Goal: Task Accomplishment & Management: Use online tool/utility

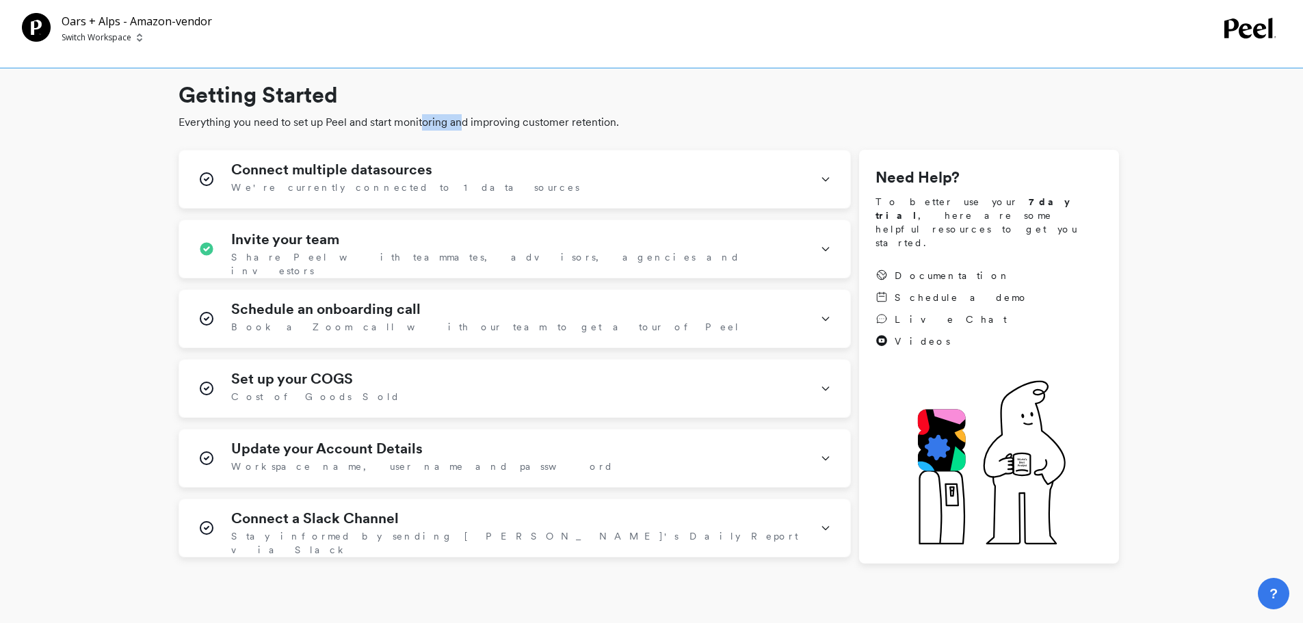
drag, startPoint x: 421, startPoint y: 125, endPoint x: 469, endPoint y: 122, distance: 47.9
click at [469, 122] on span "Everything you need to set up Peel and start monitoring and improving customer …" at bounding box center [649, 122] width 941 height 16
click at [103, 41] on p "Switch Workspace" at bounding box center [97, 37] width 70 height 11
click at [161, 106] on div "O Oars + Alps" at bounding box center [148, 103] width 160 height 26
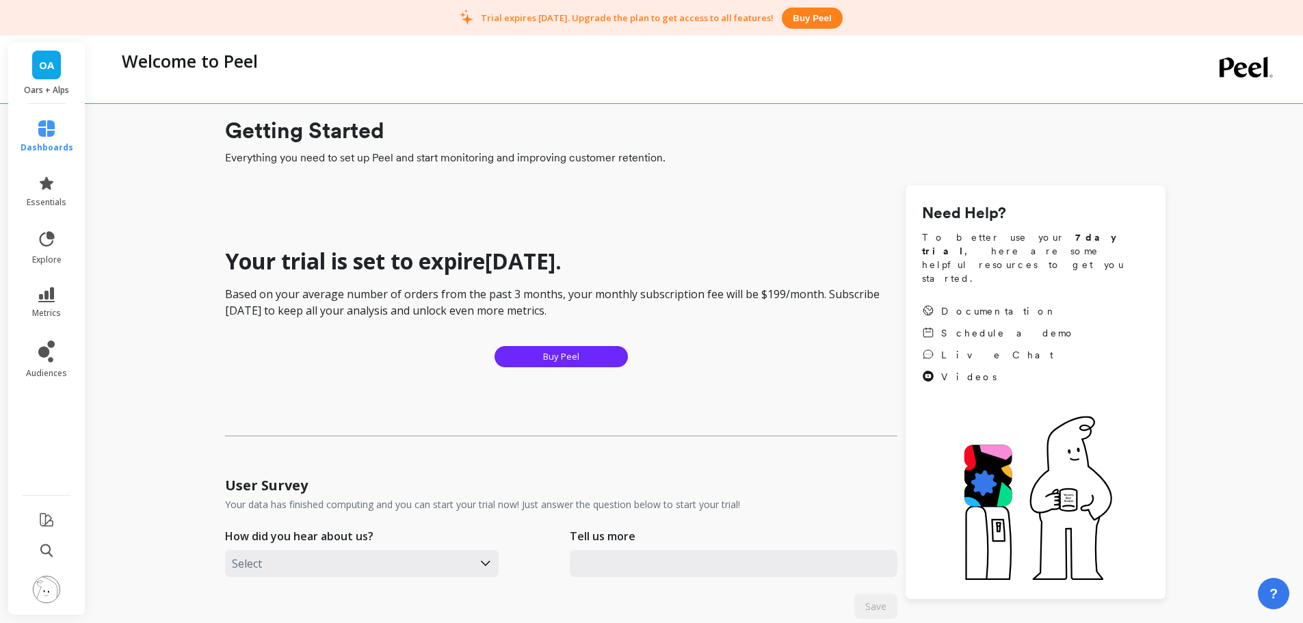
click at [46, 77] on link "OA" at bounding box center [46, 65] width 29 height 29
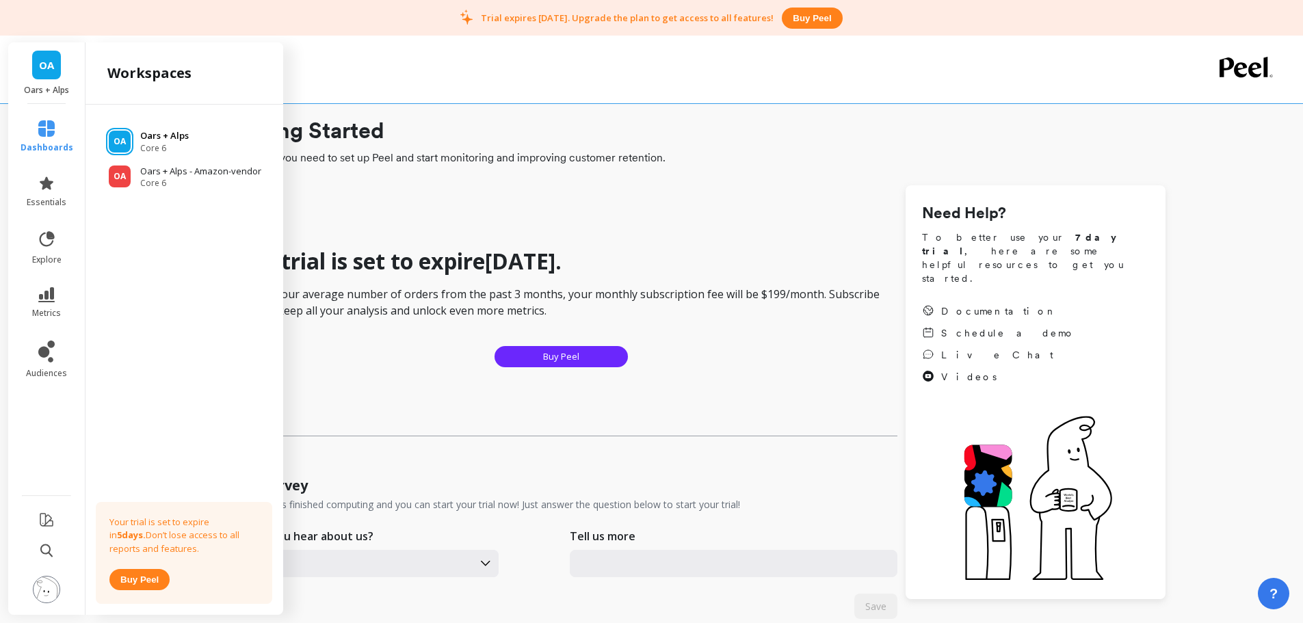
click at [182, 140] on p "Oars + Alps" at bounding box center [164, 136] width 49 height 14
click at [527, 120] on h1 "Getting Started" at bounding box center [695, 130] width 941 height 33
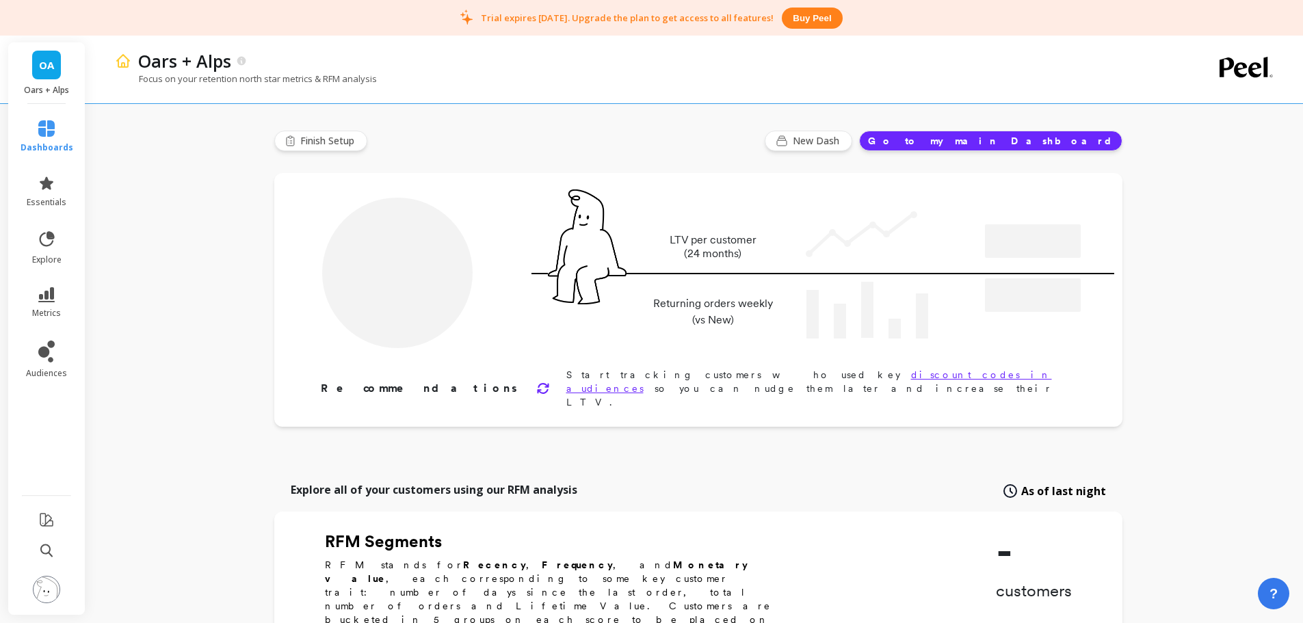
type input "Champions"
type input "2321"
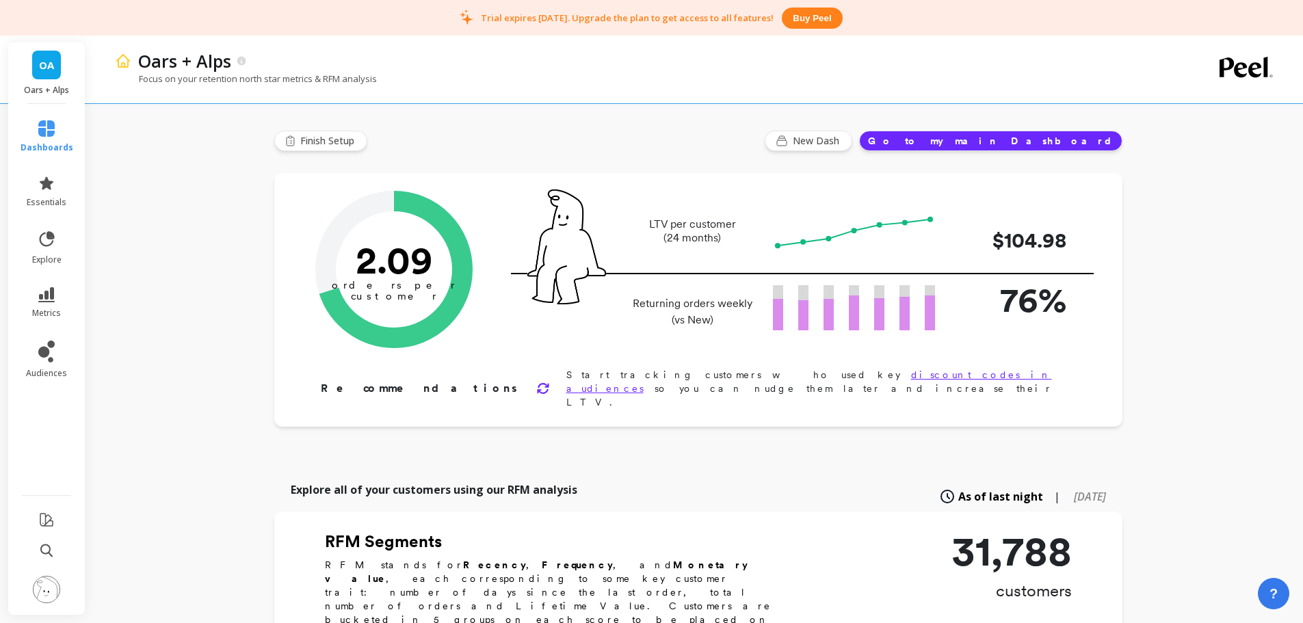
drag, startPoint x: 40, startPoint y: 70, endPoint x: 71, endPoint y: 75, distance: 31.1
click at [41, 70] on span "OA" at bounding box center [46, 65] width 15 height 16
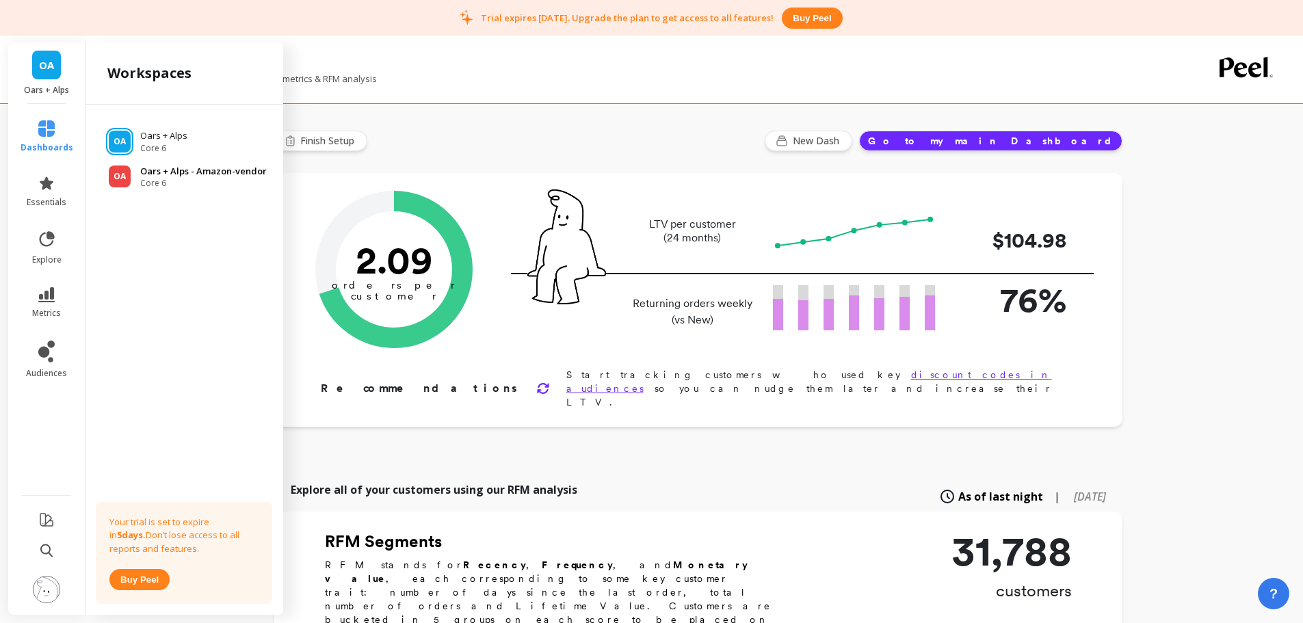
click at [165, 171] on p "Oars + Alps - Amazon-vendor" at bounding box center [203, 172] width 127 height 14
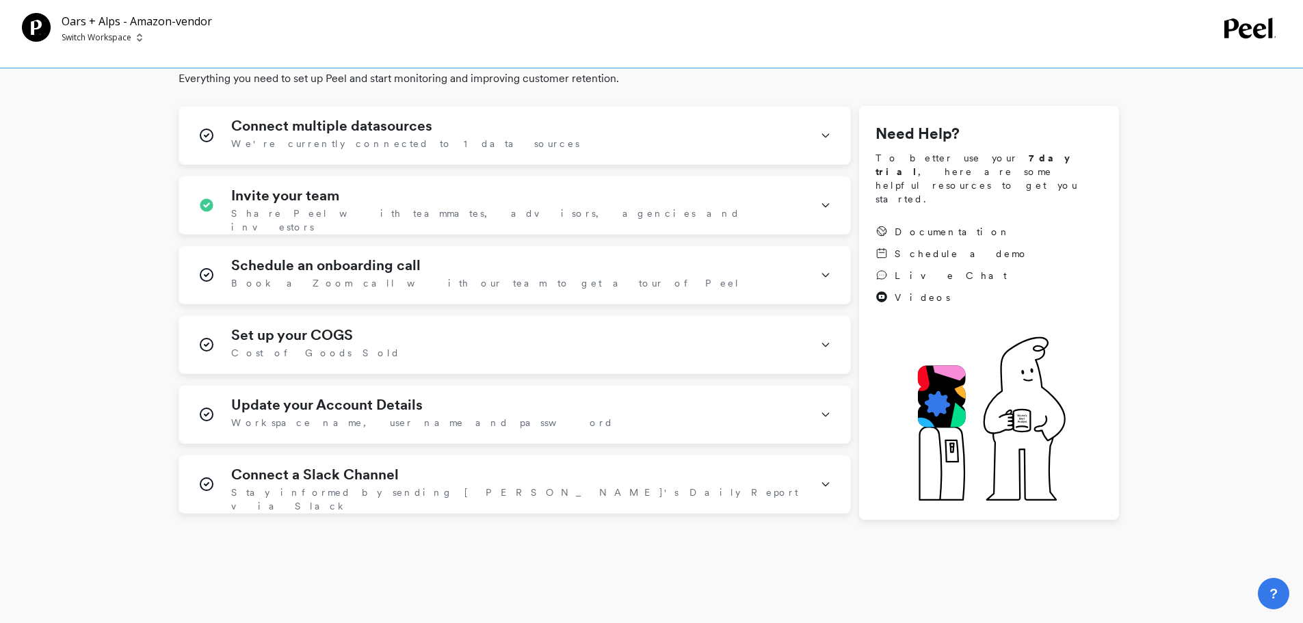
scroll to position [20, 0]
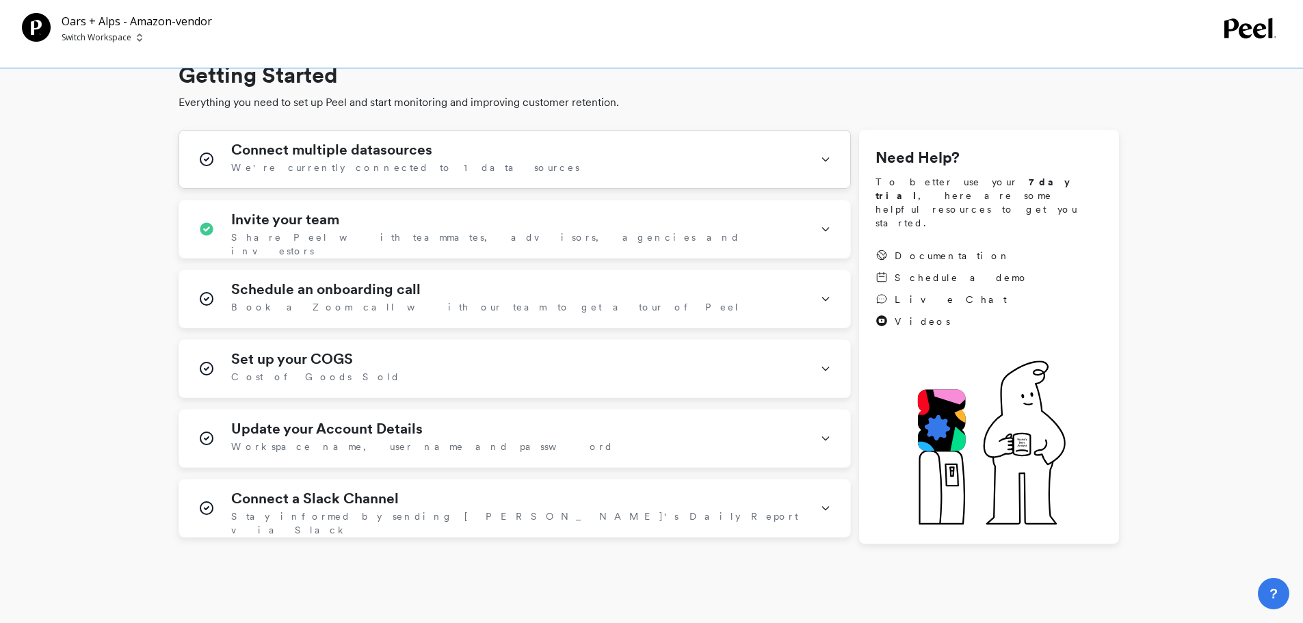
click at [447, 159] on div "Connect multiple datasources We're currently connected to 1 data sources" at bounding box center [517, 160] width 573 height 36
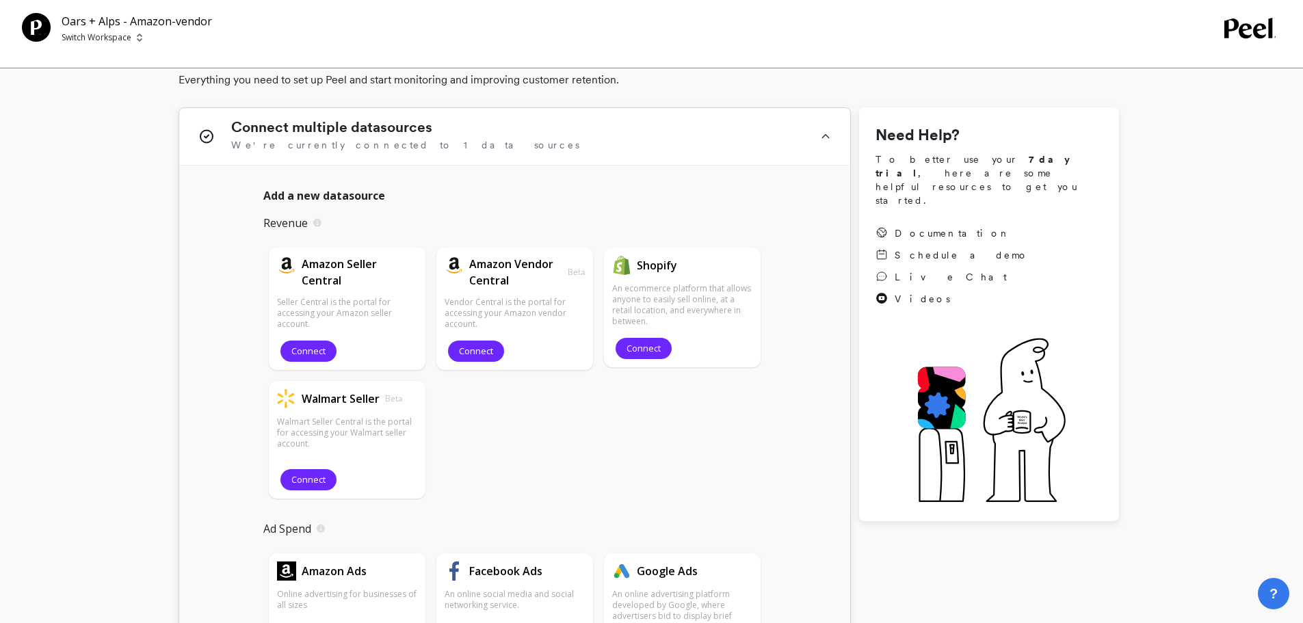
scroll to position [0, 0]
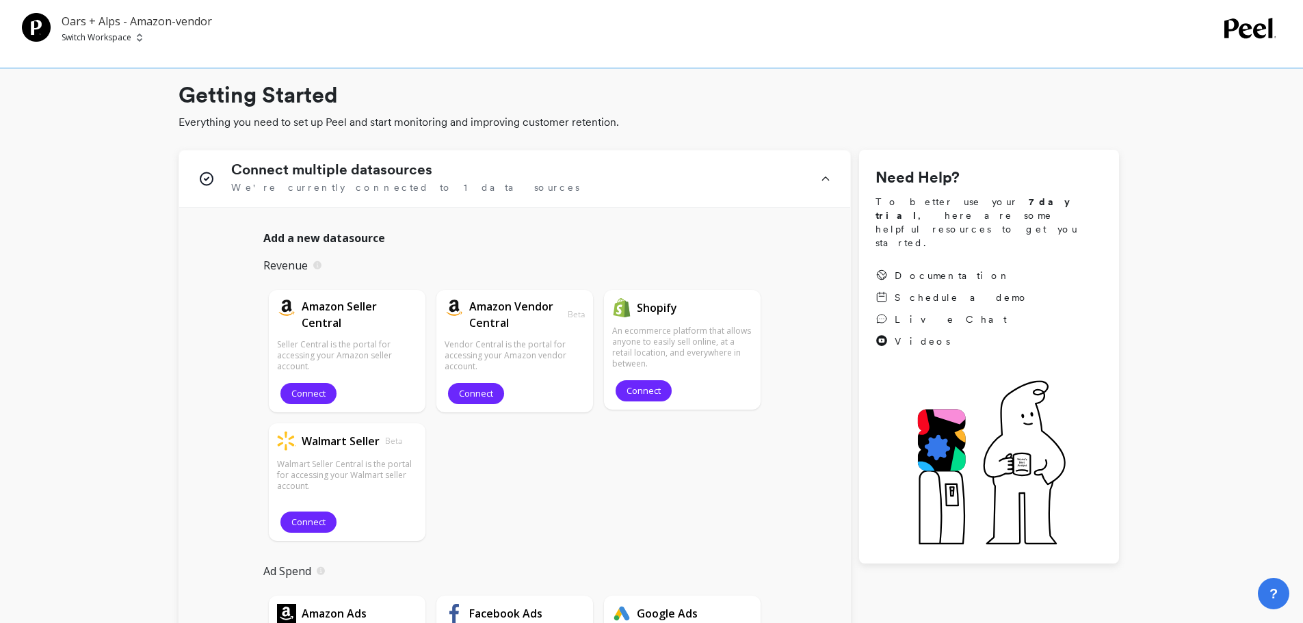
click at [90, 25] on p "Oars + Alps - Amazon-vendor" at bounding box center [137, 21] width 150 height 16
click at [94, 36] on p "Switch Workspace" at bounding box center [97, 37] width 70 height 11
click at [168, 99] on div "O Oars + Alps" at bounding box center [148, 103] width 160 height 26
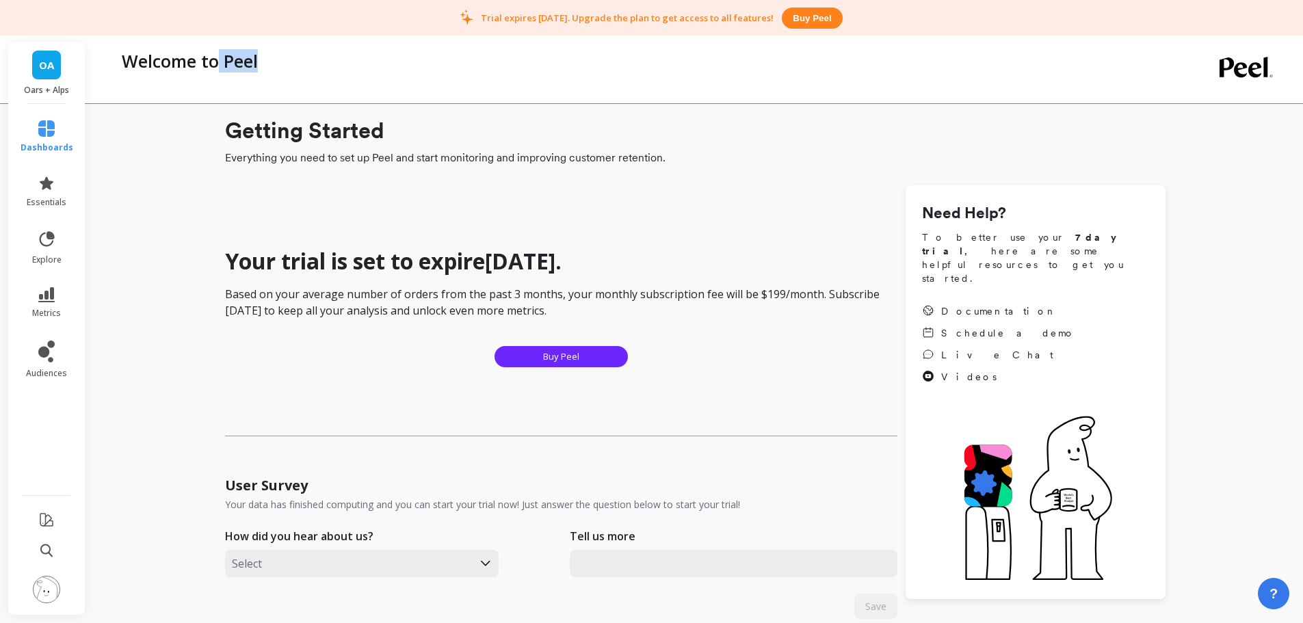
drag, startPoint x: 218, startPoint y: 57, endPoint x: 303, endPoint y: 64, distance: 85.8
click at [303, 64] on div "Welcome to Peel" at bounding box center [639, 60] width 1049 height 23
drag, startPoint x: 200, startPoint y: 60, endPoint x: 266, endPoint y: 61, distance: 65.7
click at [266, 61] on div "Welcome to Peel" at bounding box center [639, 60] width 1049 height 23
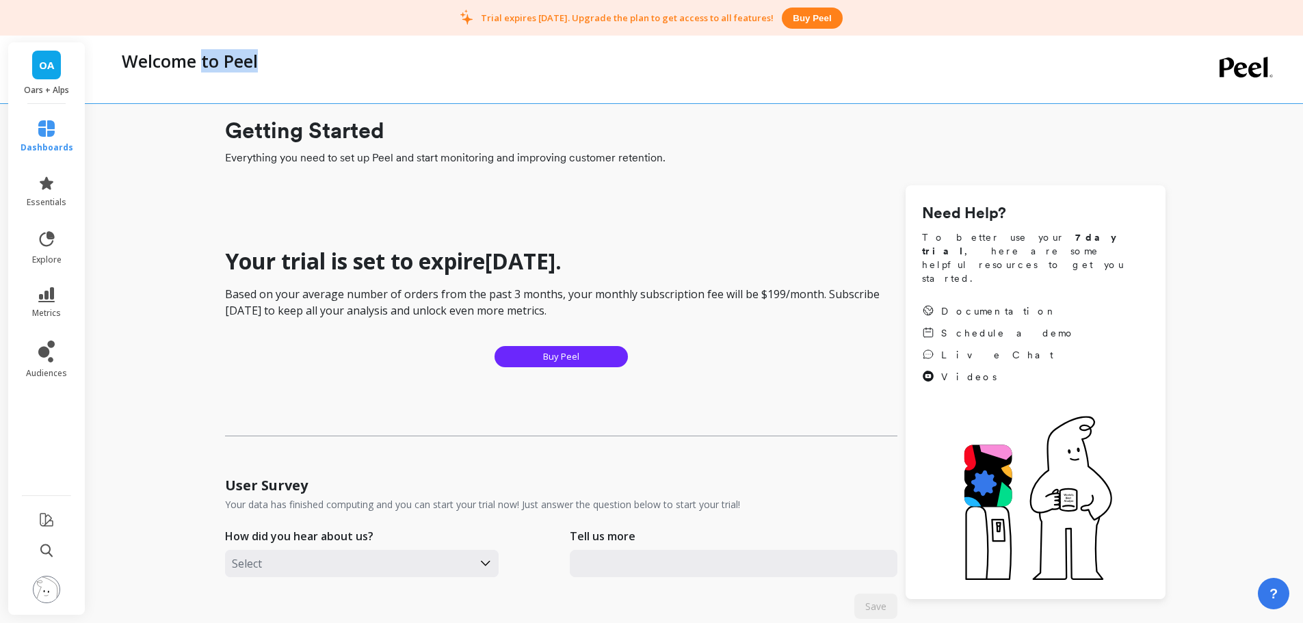
click at [266, 61] on div "Welcome to Peel" at bounding box center [639, 60] width 1049 height 23
drag, startPoint x: 235, startPoint y: 58, endPoint x: 320, endPoint y: 63, distance: 85.0
click at [320, 63] on div "Welcome to Peel" at bounding box center [639, 60] width 1049 height 23
drag, startPoint x: 202, startPoint y: 58, endPoint x: 281, endPoint y: 60, distance: 79.4
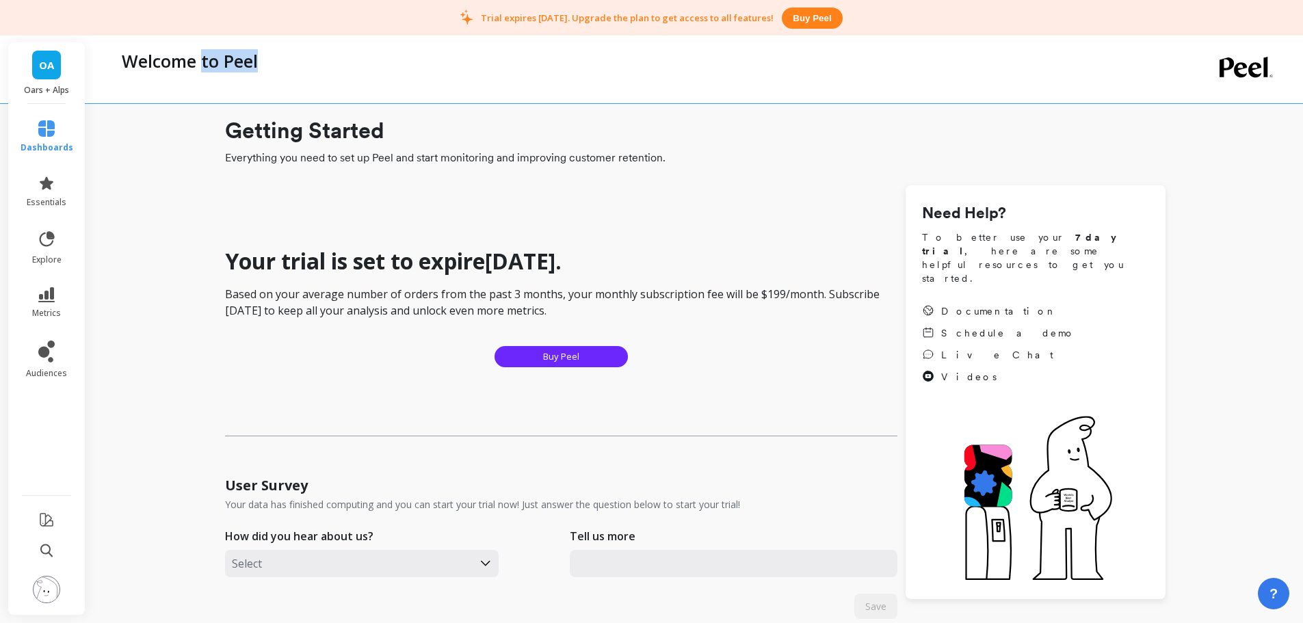
click at [281, 60] on div "Welcome to Peel" at bounding box center [639, 60] width 1049 height 23
drag, startPoint x: 208, startPoint y: 59, endPoint x: 271, endPoint y: 60, distance: 62.9
click at [271, 60] on div "Welcome to Peel" at bounding box center [639, 60] width 1049 height 23
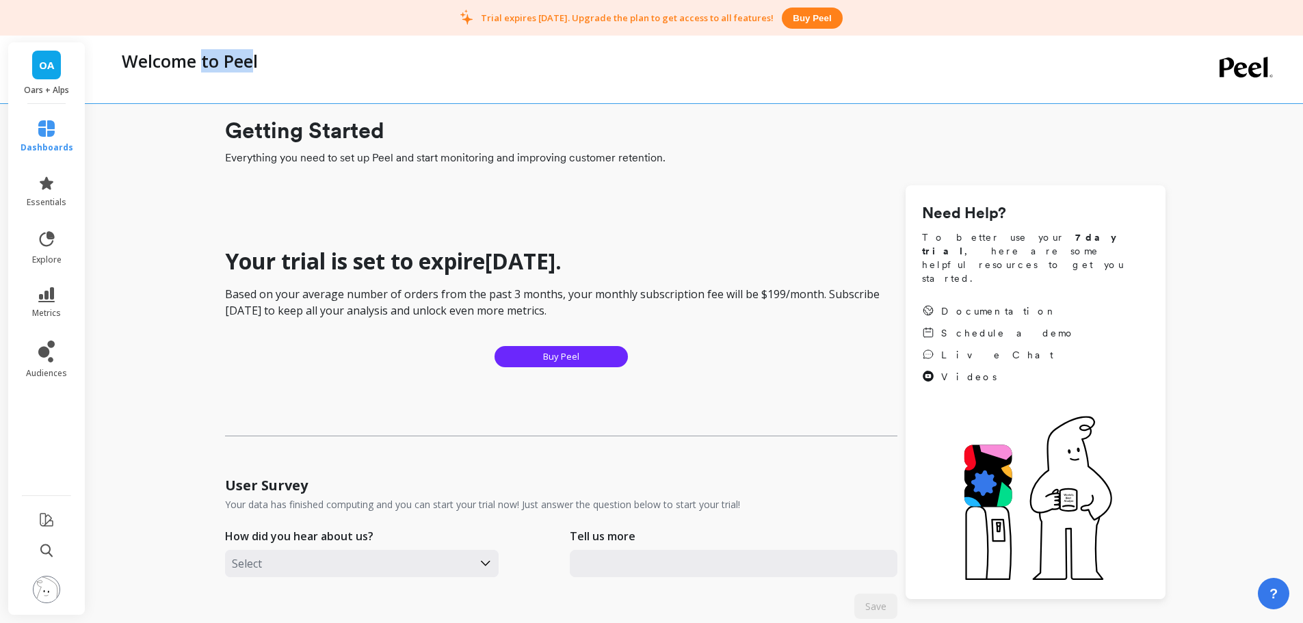
drag, startPoint x: 202, startPoint y: 60, endPoint x: 266, endPoint y: 60, distance: 63.6
click at [266, 60] on div "Welcome to Peel" at bounding box center [639, 60] width 1049 height 23
click at [415, 48] on div "Welcome to Peel" at bounding box center [639, 70] width 1049 height 68
drag, startPoint x: 218, startPoint y: 62, endPoint x: 255, endPoint y: 62, distance: 37.6
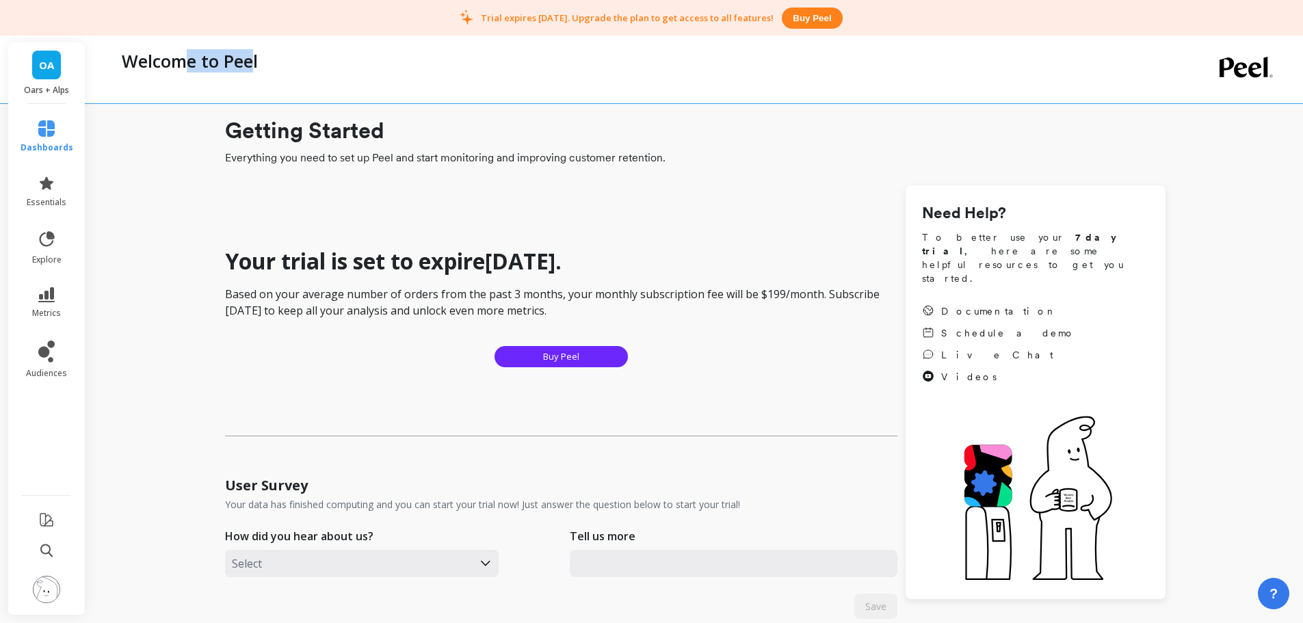
click at [255, 62] on p "Welcome to Peel" at bounding box center [190, 60] width 136 height 23
drag, startPoint x: 256, startPoint y: 62, endPoint x: 231, endPoint y: 63, distance: 25.3
click at [257, 62] on p "Welcome to Peel" at bounding box center [190, 60] width 136 height 23
click at [201, 60] on p "Welcome to Peel" at bounding box center [190, 60] width 136 height 23
drag, startPoint x: 258, startPoint y: 62, endPoint x: 282, endPoint y: 62, distance: 23.9
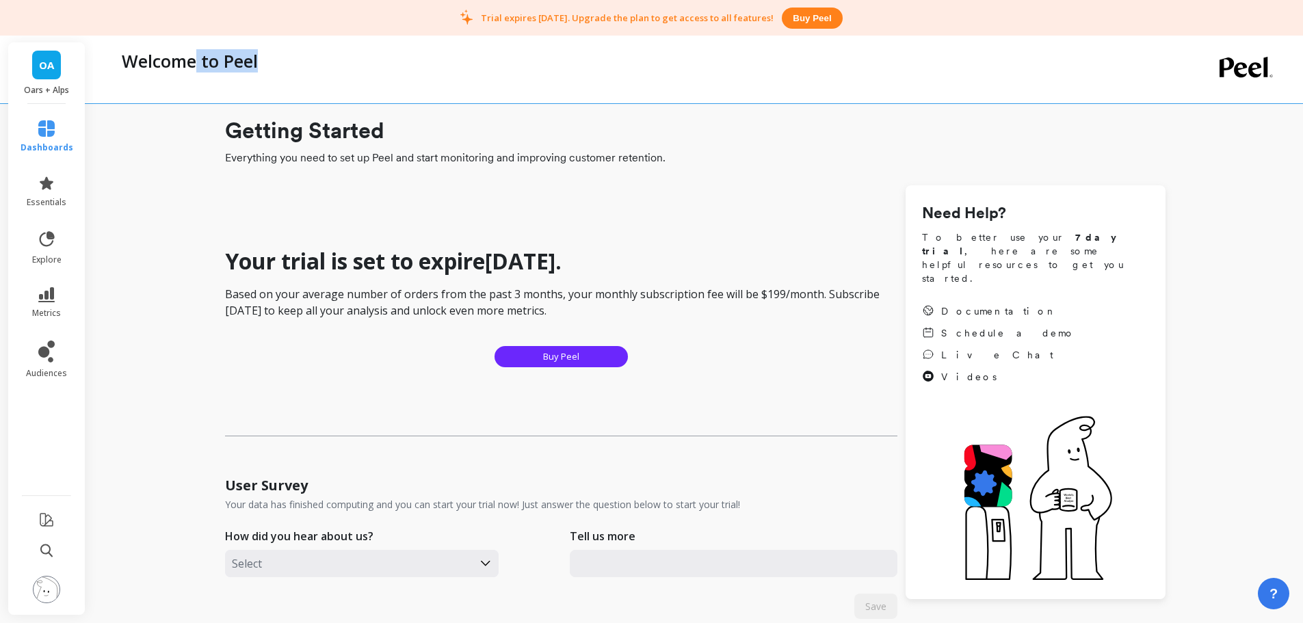
click at [282, 62] on div "Welcome to Peel" at bounding box center [639, 60] width 1049 height 23
drag, startPoint x: 273, startPoint y: 62, endPoint x: 182, endPoint y: 53, distance: 91.4
click at [183, 54] on div "Welcome to Peel" at bounding box center [639, 60] width 1049 height 23
click at [182, 53] on p "Welcome to Peel" at bounding box center [190, 60] width 136 height 23
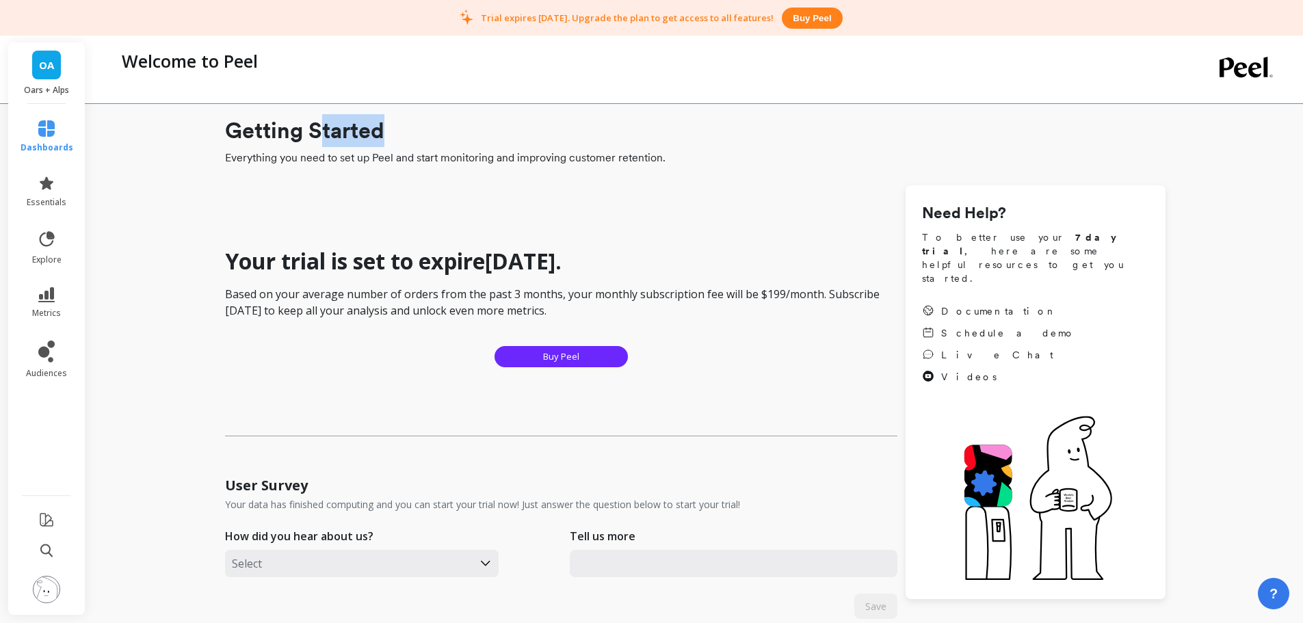
drag, startPoint x: 322, startPoint y: 125, endPoint x: 414, endPoint y: 132, distance: 91.9
click at [414, 132] on h1 "Getting Started" at bounding box center [695, 130] width 941 height 33
drag, startPoint x: 374, startPoint y: 125, endPoint x: 404, endPoint y: 125, distance: 30.1
click at [404, 125] on h1 "Getting Started" at bounding box center [695, 130] width 941 height 33
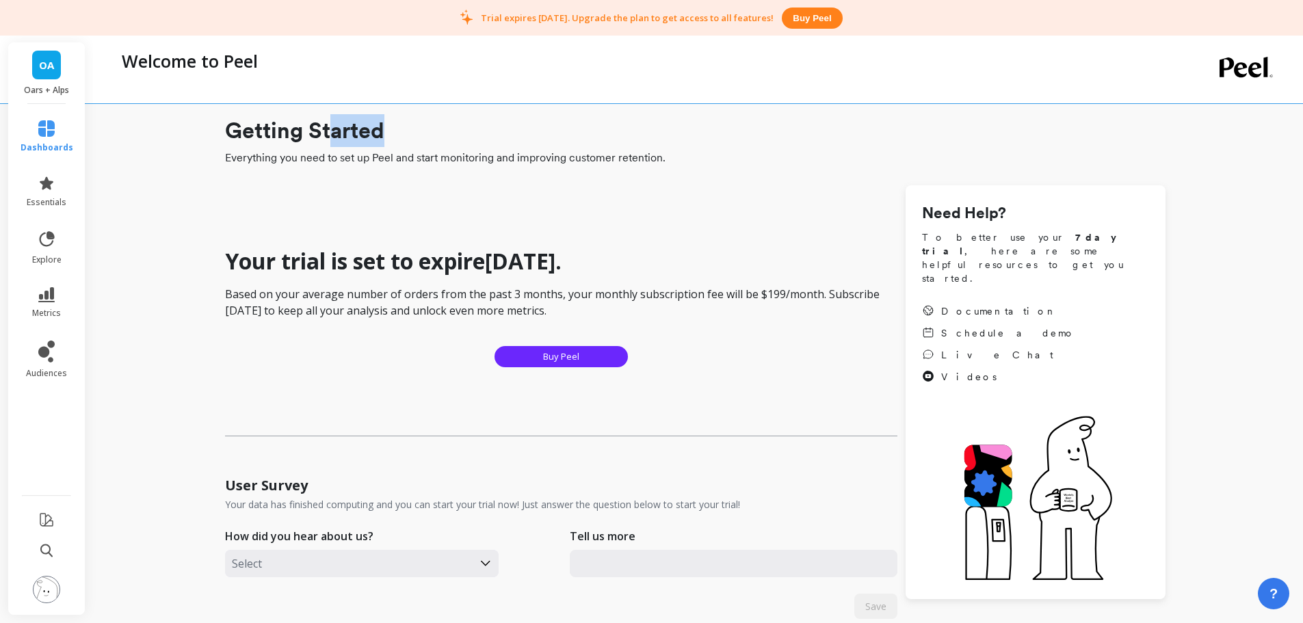
click at [404, 125] on h1 "Getting Started" at bounding box center [695, 130] width 941 height 33
drag, startPoint x: 404, startPoint y: 125, endPoint x: 310, endPoint y: 125, distance: 93.7
click at [310, 125] on h1 "Getting Started" at bounding box center [695, 130] width 941 height 33
click at [309, 125] on h1 "Getting Started" at bounding box center [695, 130] width 941 height 33
drag, startPoint x: 313, startPoint y: 127, endPoint x: 438, endPoint y: 132, distance: 126.0
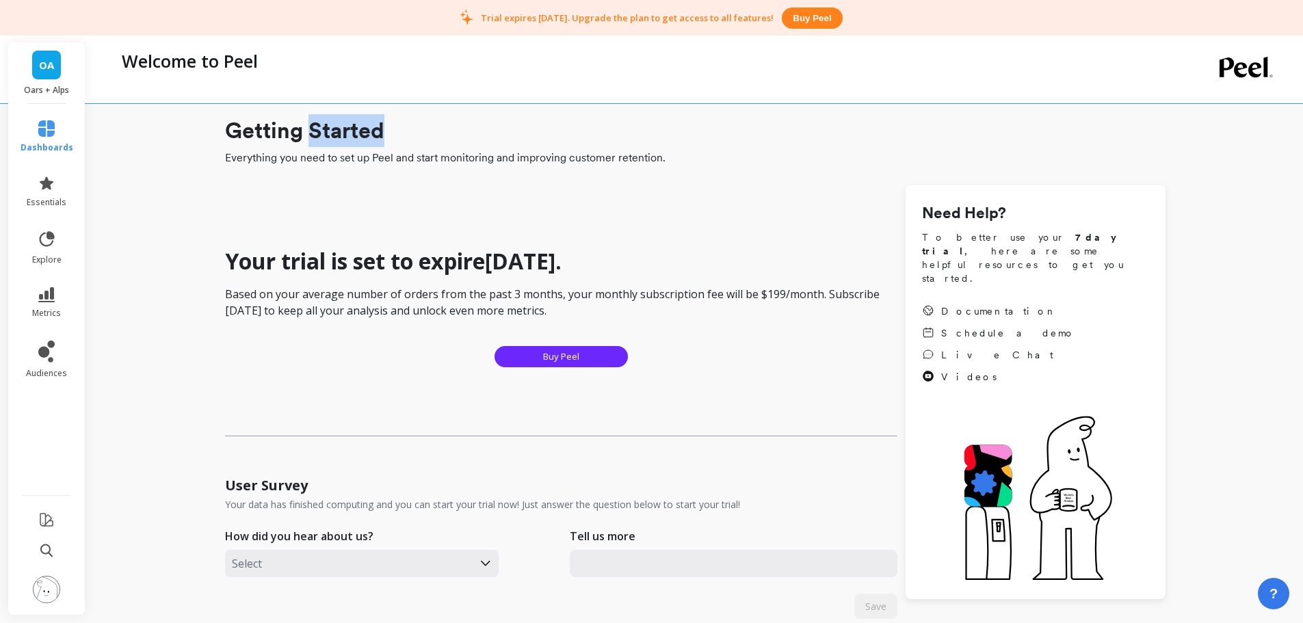
click at [438, 132] on h1 "Getting Started" at bounding box center [695, 130] width 941 height 33
drag, startPoint x: 326, startPoint y: 129, endPoint x: 384, endPoint y: 126, distance: 57.5
click at [384, 126] on h1 "Getting Started" at bounding box center [695, 130] width 941 height 33
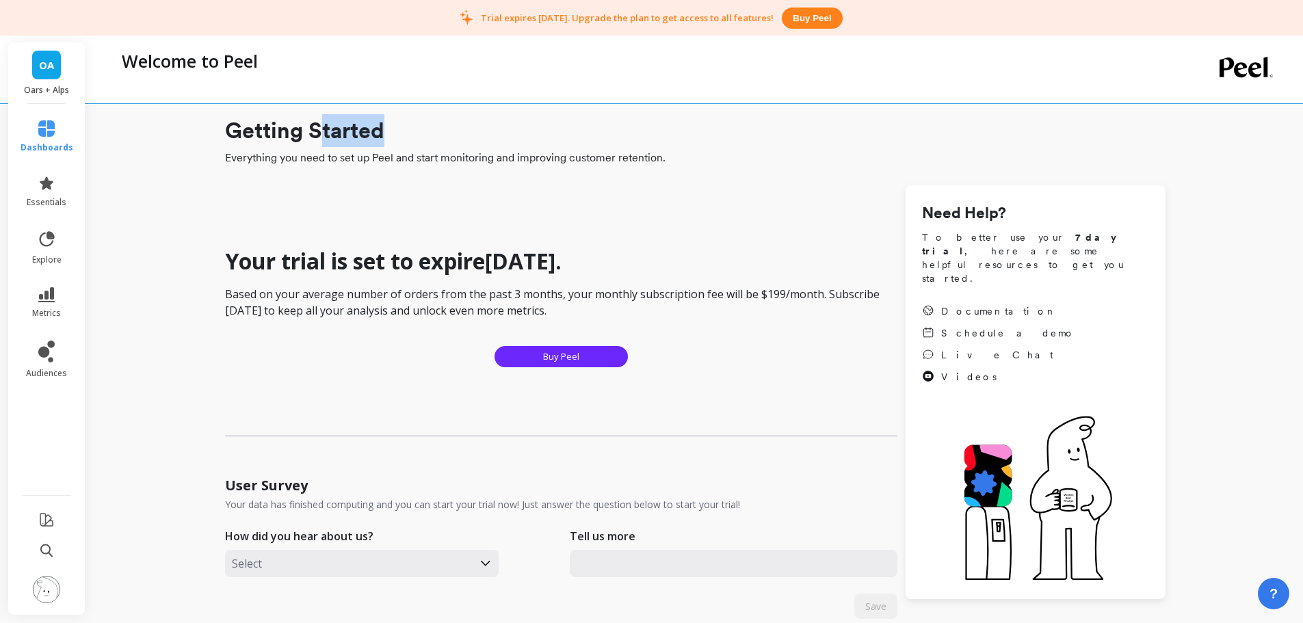
drag, startPoint x: 317, startPoint y: 129, endPoint x: 397, endPoint y: 128, distance: 79.4
click at [397, 128] on h1 "Getting Started" at bounding box center [695, 130] width 941 height 33
drag, startPoint x: 378, startPoint y: 126, endPoint x: 404, endPoint y: 126, distance: 25.3
click at [404, 126] on h1 "Getting Started" at bounding box center [695, 130] width 941 height 33
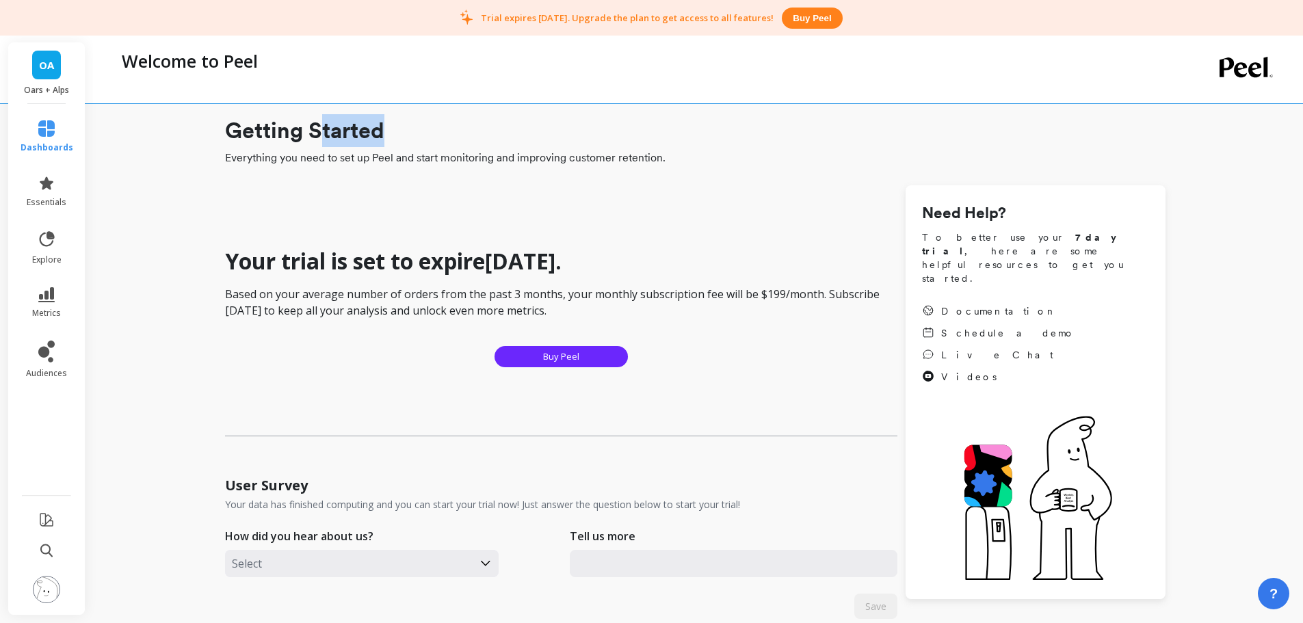
click at [404, 126] on h1 "Getting Started" at bounding box center [695, 130] width 941 height 33
drag, startPoint x: 200, startPoint y: 63, endPoint x: 256, endPoint y: 61, distance: 55.4
click at [256, 61] on p "Welcome to Peel" at bounding box center [190, 60] width 136 height 23
drag, startPoint x: 196, startPoint y: 63, endPoint x: 179, endPoint y: 60, distance: 17.3
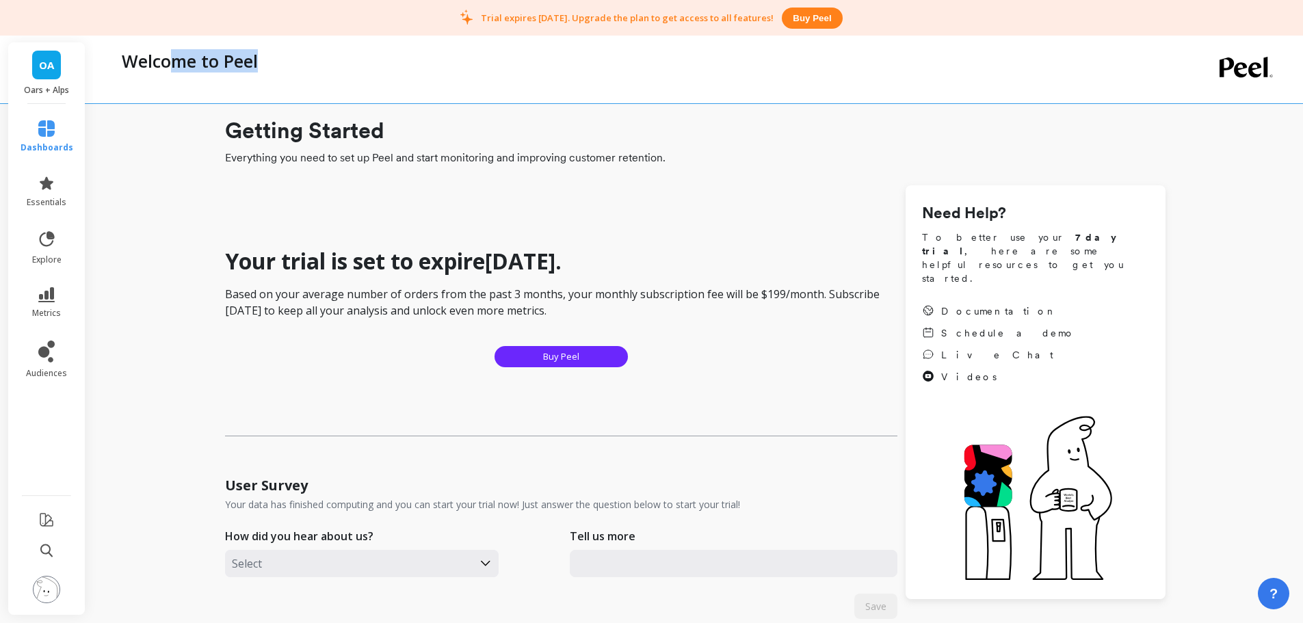
click at [179, 60] on div "Welcome to Peel" at bounding box center [639, 60] width 1049 height 23
click at [179, 60] on p "Welcome to Peel" at bounding box center [190, 60] width 136 height 23
drag, startPoint x: 612, startPoint y: 16, endPoint x: 726, endPoint y: 18, distance: 114.3
click at [726, 18] on p "Trial expires [DATE]. Upgrade the plan to get access to all features!" at bounding box center [627, 18] width 293 height 12
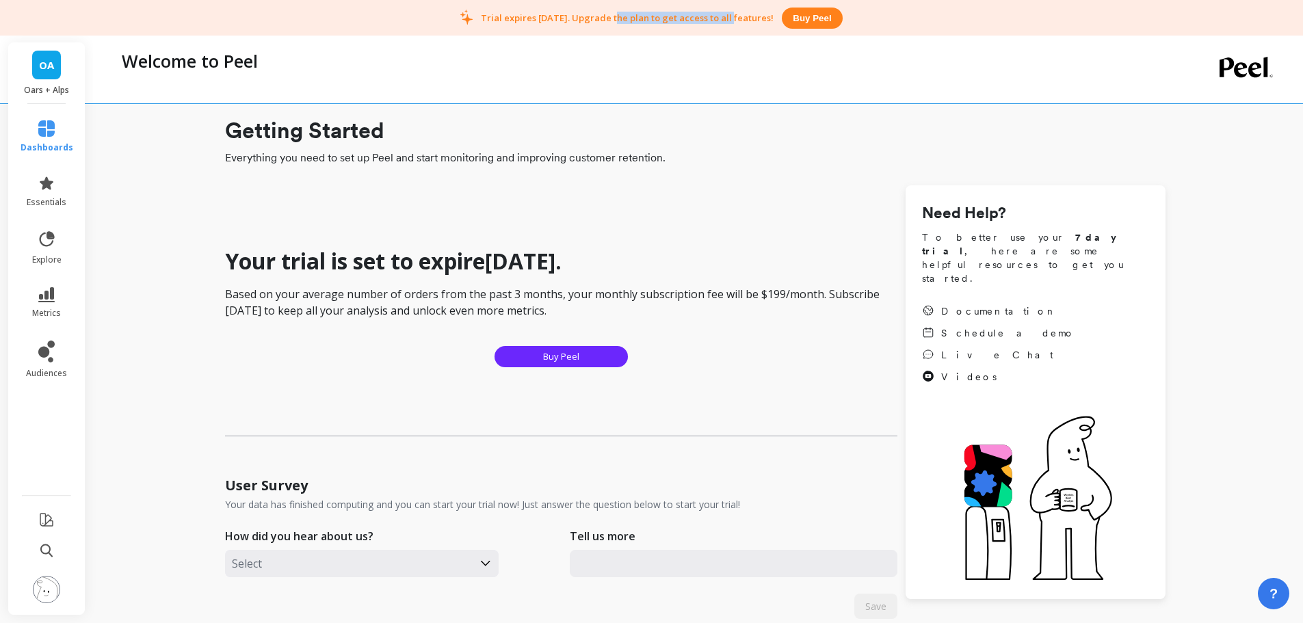
drag, startPoint x: 775, startPoint y: 16, endPoint x: 638, endPoint y: 23, distance: 137.0
click at [638, 23] on div "Trial expires [DATE]. Upgrade the plan to get access to all features! Buy peel" at bounding box center [651, 18] width 1303 height 36
click at [638, 23] on p "Trial expires [DATE]. Upgrade the plan to get access to all features!" at bounding box center [627, 18] width 293 height 12
drag, startPoint x: 224, startPoint y: 63, endPoint x: 274, endPoint y: 63, distance: 49.9
click at [274, 63] on div "Welcome to Peel" at bounding box center [639, 60] width 1049 height 23
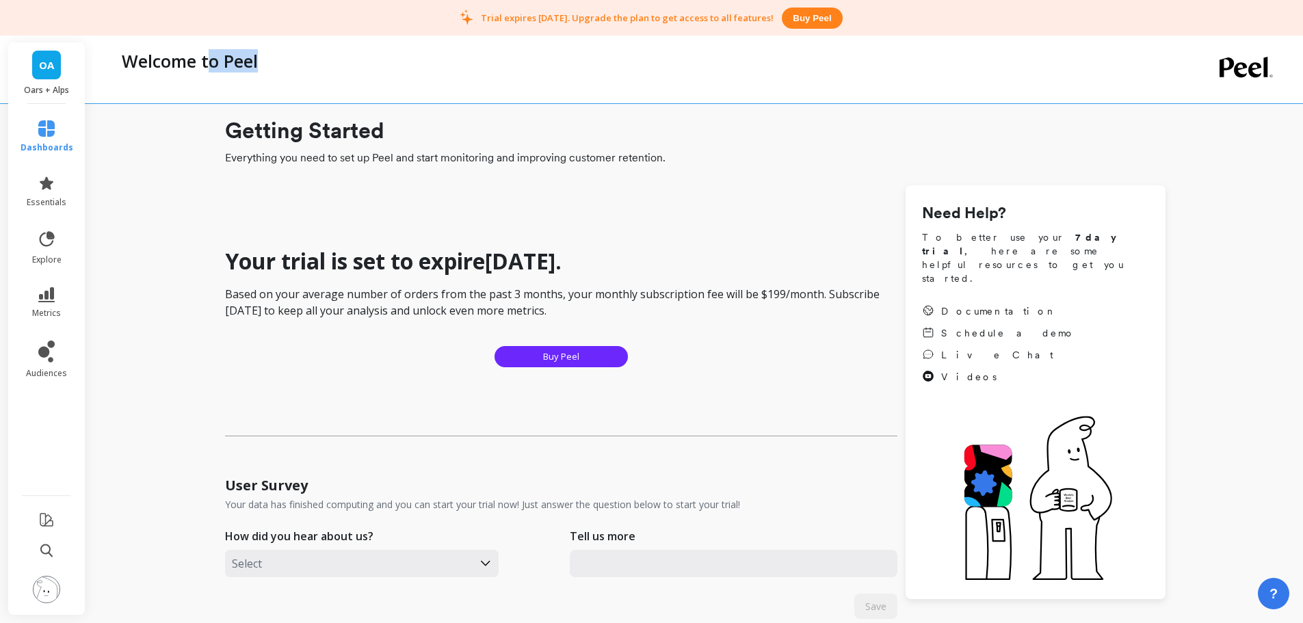
click at [274, 63] on div "Welcome to Peel" at bounding box center [639, 60] width 1049 height 23
drag, startPoint x: 254, startPoint y: 64, endPoint x: 194, endPoint y: 62, distance: 60.2
click at [194, 62] on div "Welcome to Peel" at bounding box center [639, 60] width 1049 height 23
click at [194, 62] on p "Welcome to Peel" at bounding box center [190, 60] width 136 height 23
drag, startPoint x: 209, startPoint y: 62, endPoint x: 293, endPoint y: 62, distance: 84.1
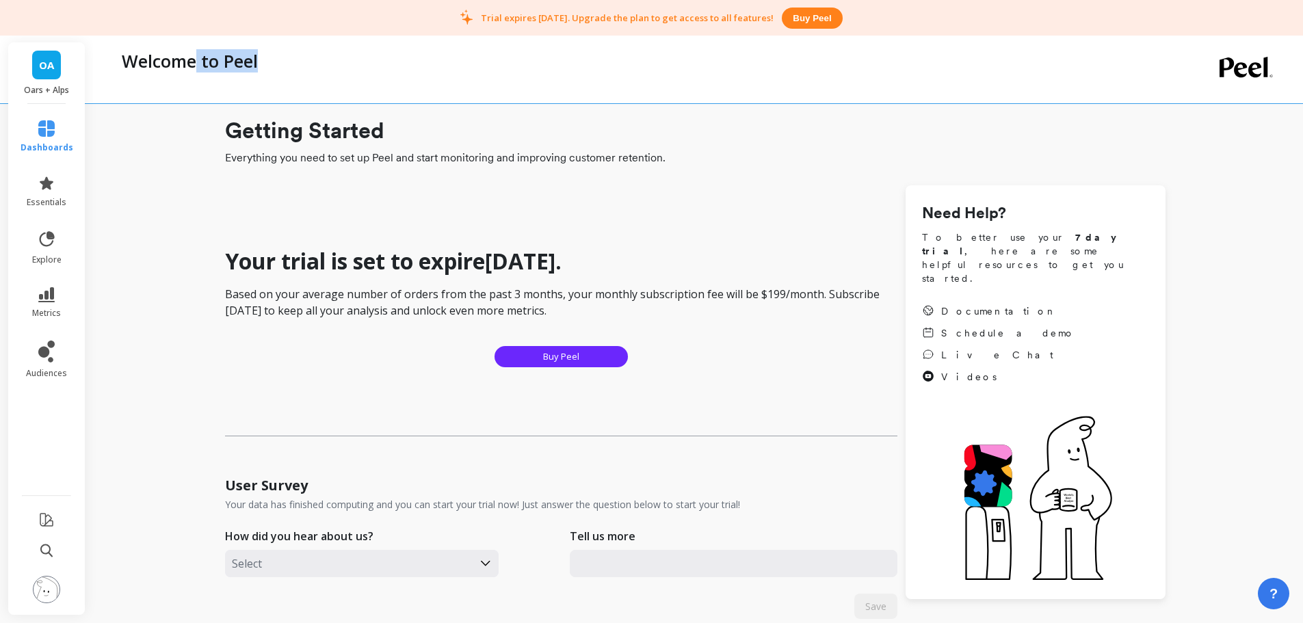
click at [293, 62] on div "Welcome to Peel" at bounding box center [639, 60] width 1049 height 23
drag, startPoint x: 211, startPoint y: 62, endPoint x: 286, endPoint y: 60, distance: 75.3
click at [286, 60] on div "Welcome to Peel" at bounding box center [639, 60] width 1049 height 23
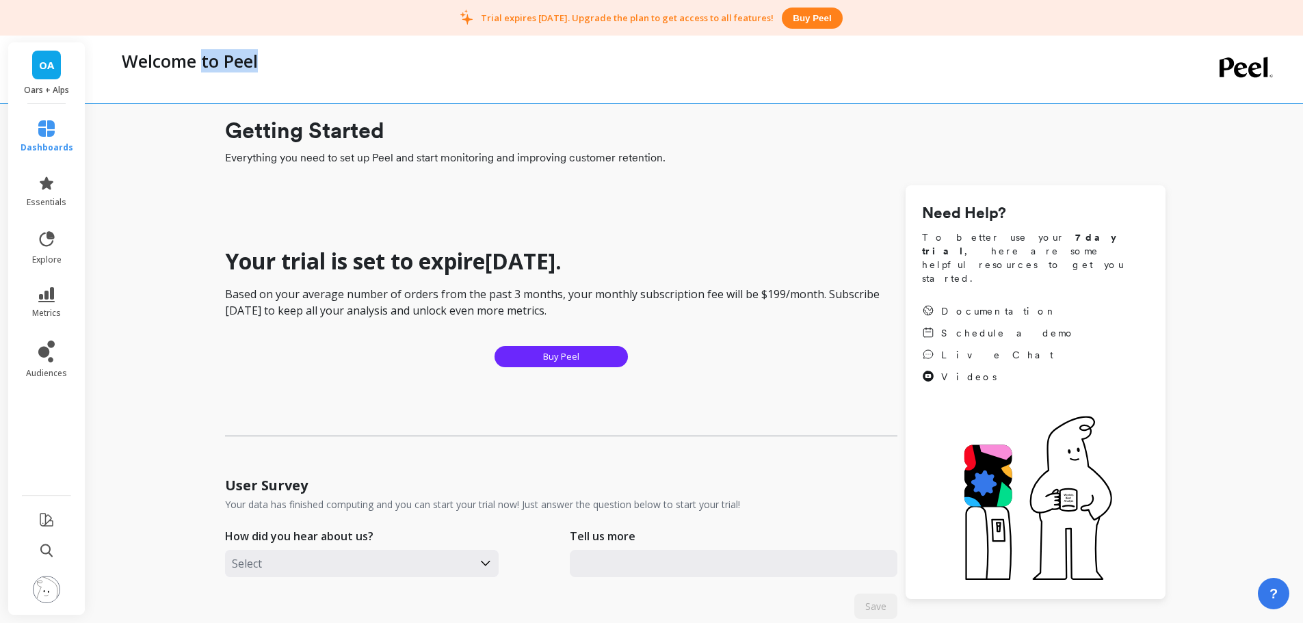
drag, startPoint x: 204, startPoint y: 57, endPoint x: 310, endPoint y: 57, distance: 106.0
click at [310, 57] on div "Welcome to Peel" at bounding box center [639, 60] width 1049 height 23
drag, startPoint x: 198, startPoint y: 60, endPoint x: 279, endPoint y: 62, distance: 80.7
click at [279, 62] on div "Welcome to Peel" at bounding box center [639, 60] width 1049 height 23
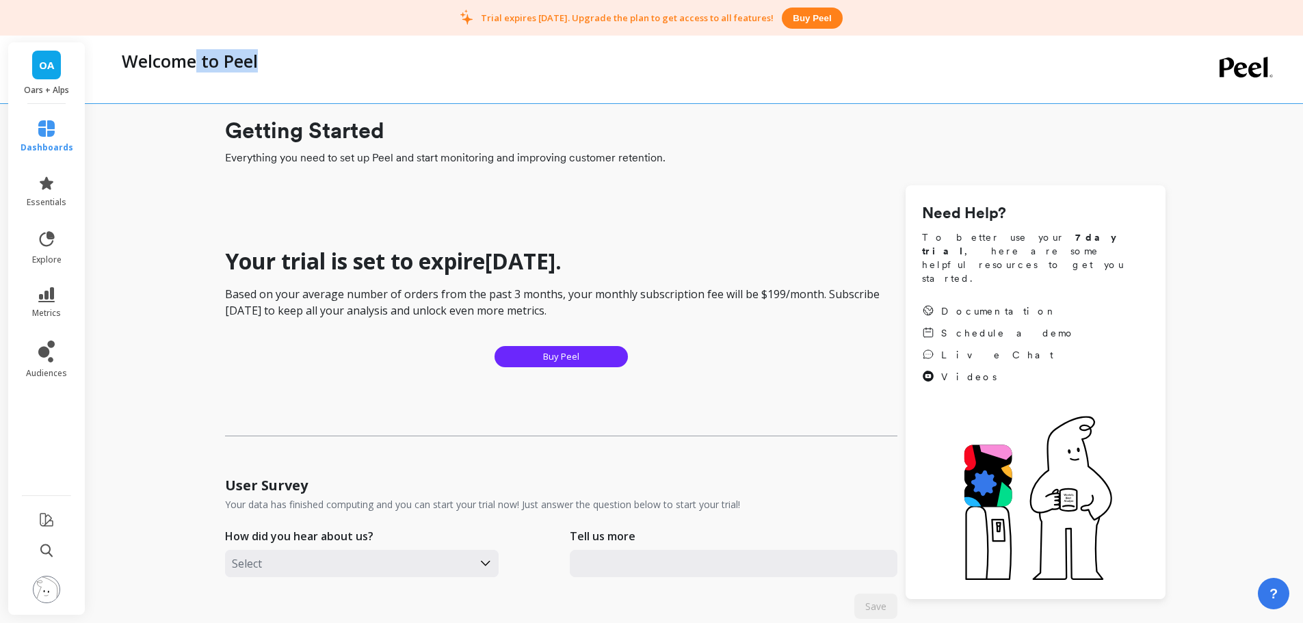
click at [279, 62] on div "Welcome to Peel" at bounding box center [639, 60] width 1049 height 23
drag, startPoint x: 209, startPoint y: 58, endPoint x: 293, endPoint y: 58, distance: 84.1
click at [293, 58] on div "Welcome to Peel" at bounding box center [639, 60] width 1049 height 23
drag, startPoint x: 203, startPoint y: 61, endPoint x: 299, endPoint y: 61, distance: 95.8
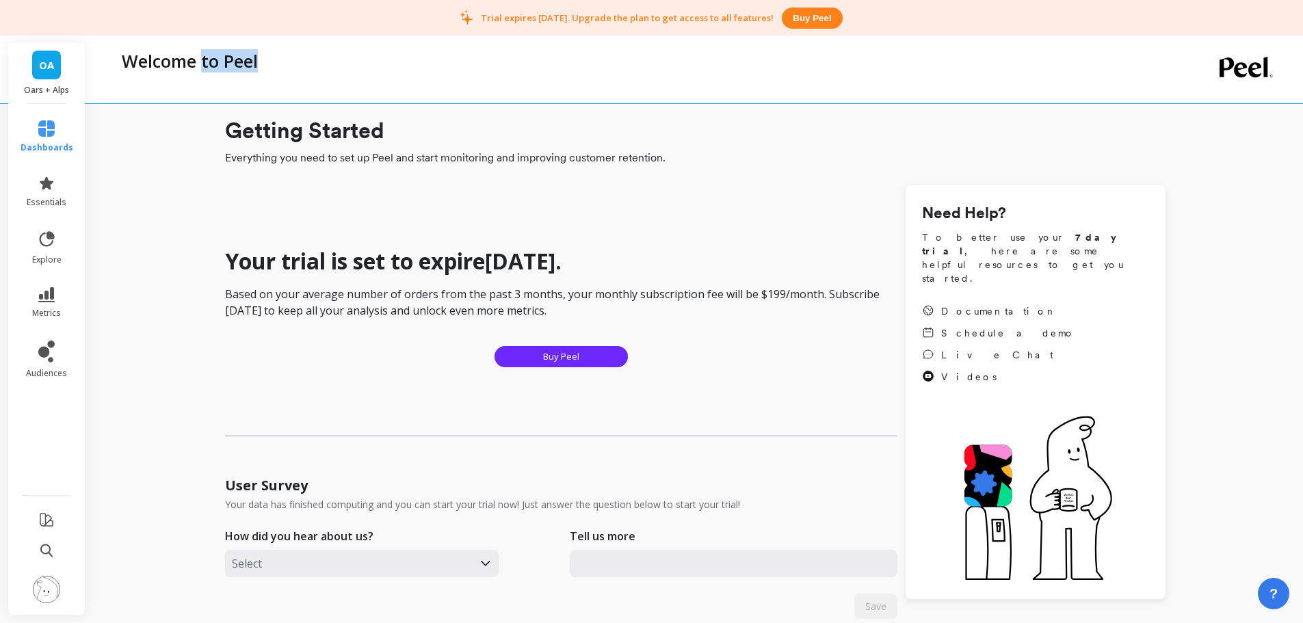
click at [299, 61] on div "Welcome to Peel" at bounding box center [639, 60] width 1049 height 23
